Goal: Task Accomplishment & Management: Manage account settings

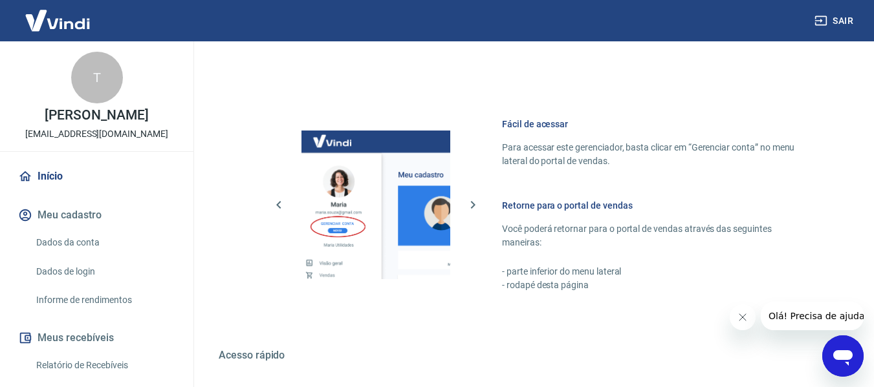
scroll to position [674, 0]
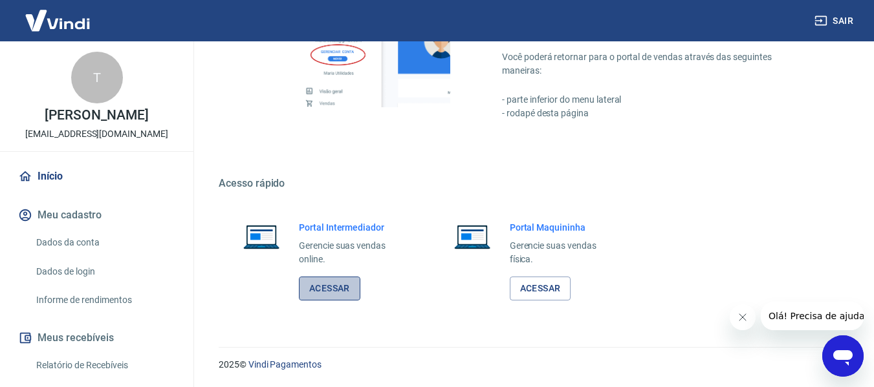
click at [321, 294] on link "Acessar" at bounding box center [329, 289] width 61 height 24
